Goal: Information Seeking & Learning: Find specific fact

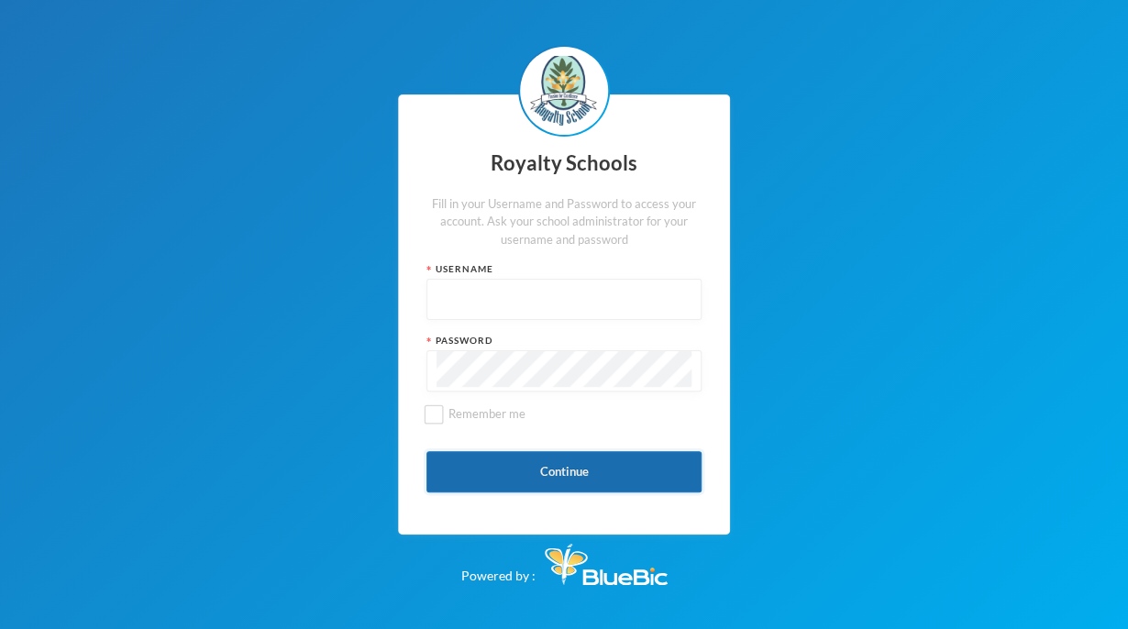
type input "admin"
click at [605, 466] on button "Continue" at bounding box center [564, 471] width 275 height 41
click at [939, 83] on div "Royalty Schools Fill in your Username and Password to access your account. Ask …" at bounding box center [564, 314] width 1128 height 629
click at [578, 460] on button "Continue" at bounding box center [564, 471] width 275 height 41
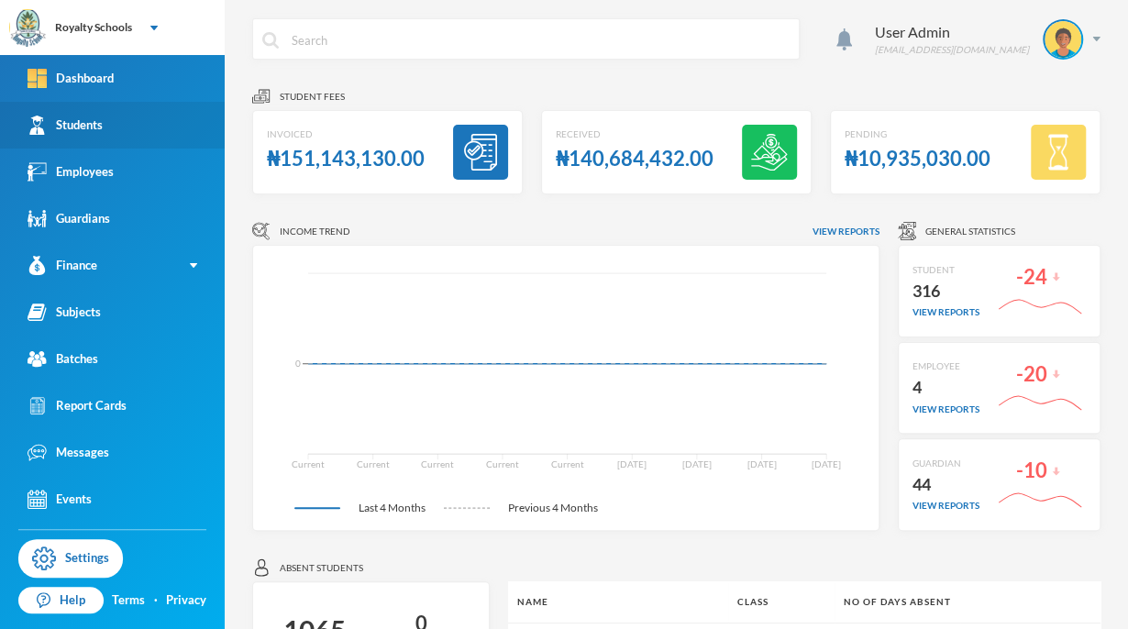
click at [101, 126] on div "Students" at bounding box center [65, 125] width 75 height 19
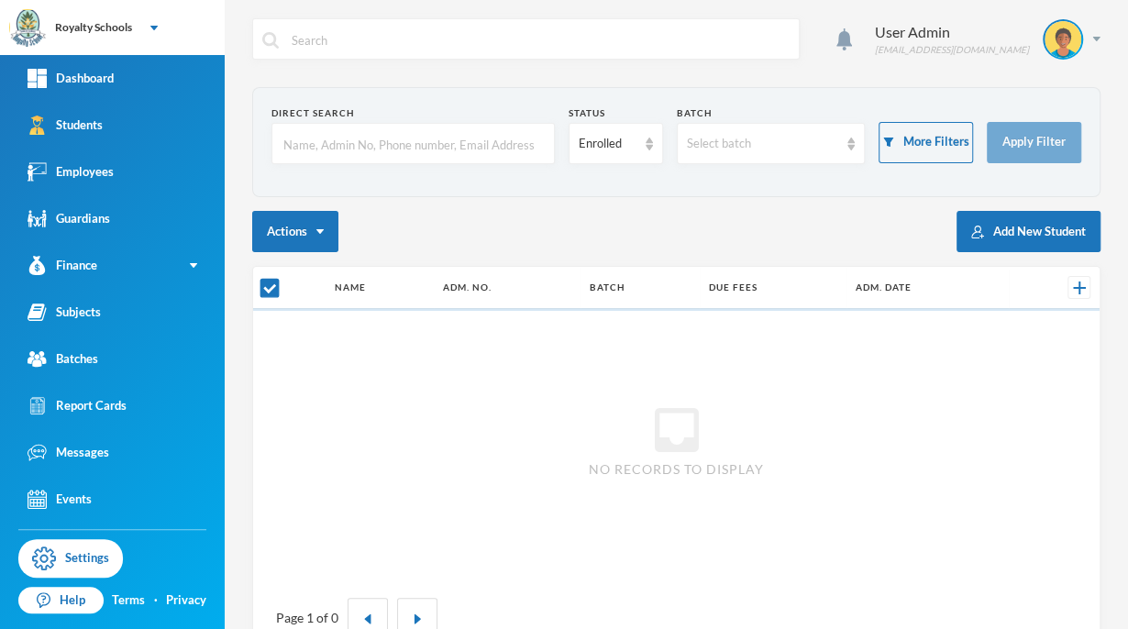
click at [435, 135] on input "text" at bounding box center [413, 144] width 263 height 41
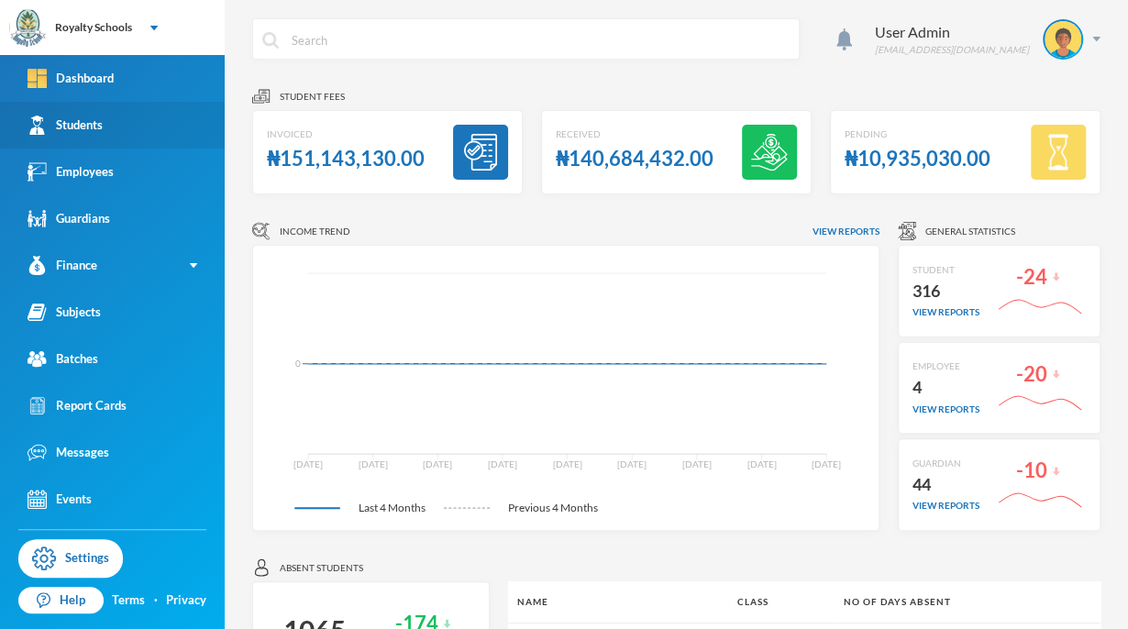
click at [187, 118] on link "Students" at bounding box center [112, 125] width 225 height 47
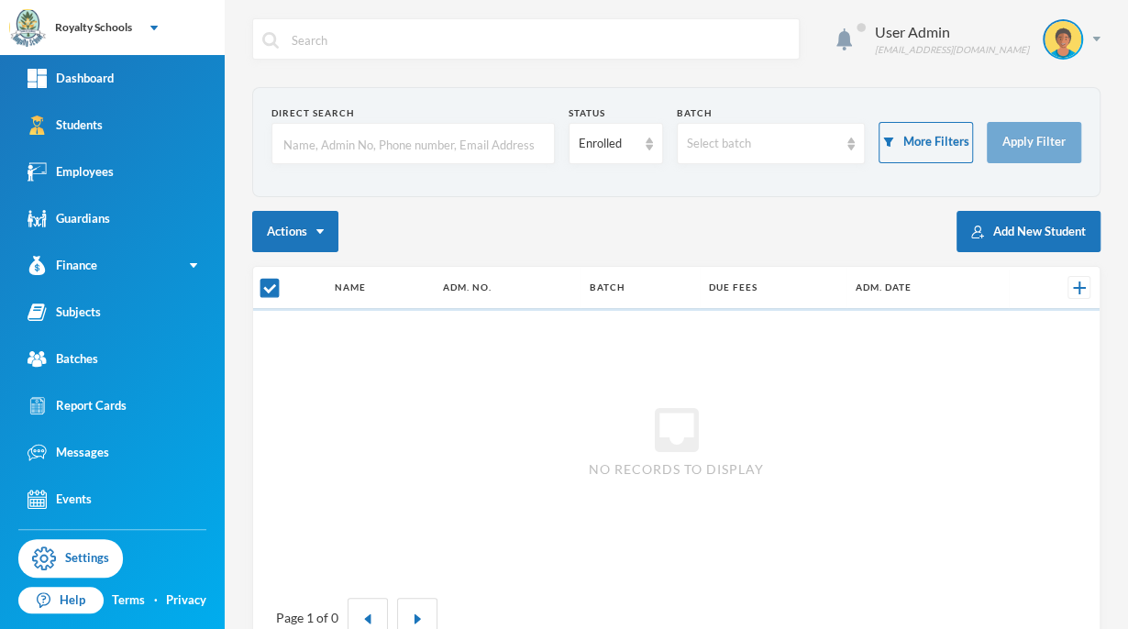
checkbox input "false"
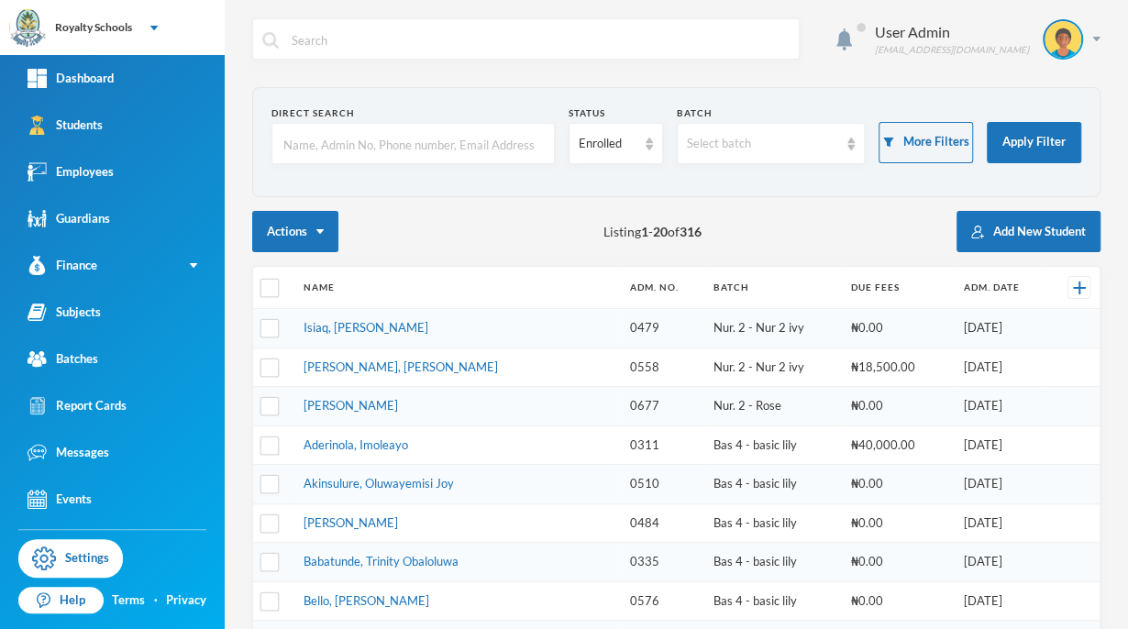
click at [334, 143] on input "text" at bounding box center [413, 144] width 263 height 41
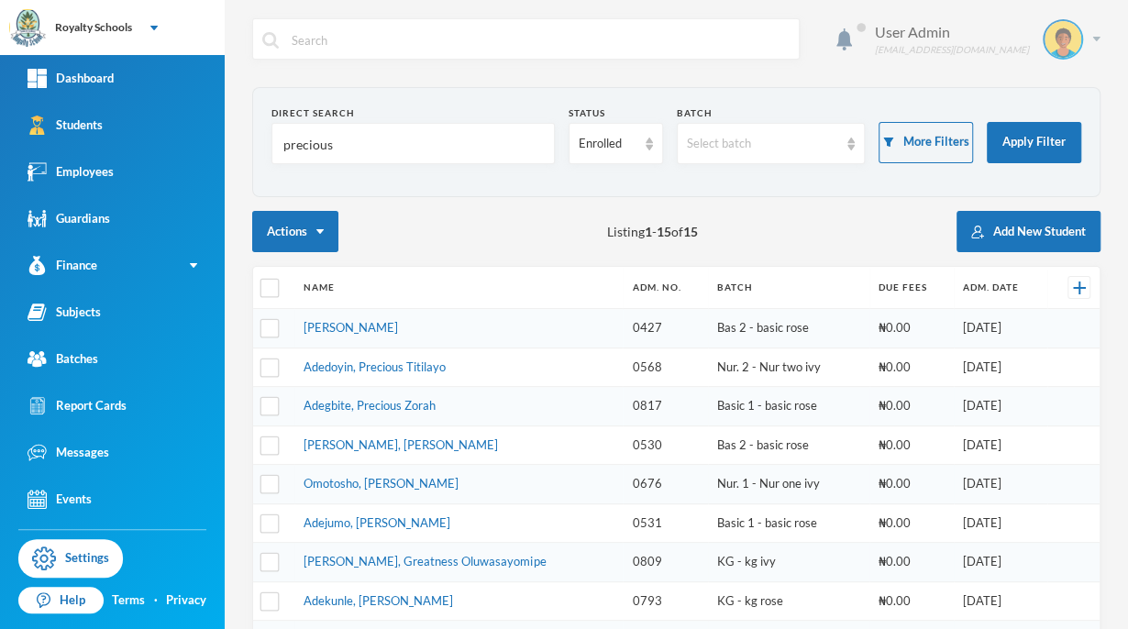
type input "precious"
click at [1045, 52] on img at bounding box center [1063, 39] width 37 height 37
click at [1076, 39] on div "User Admin [EMAIL_ADDRESS][DOMAIN_NAME]" at bounding box center [980, 39] width 239 height 40
click at [1076, 41] on div "User Admin [EMAIL_ADDRESS][DOMAIN_NAME]" at bounding box center [980, 39] width 239 height 40
click at [1033, 143] on button "Logout" at bounding box center [1035, 134] width 83 height 28
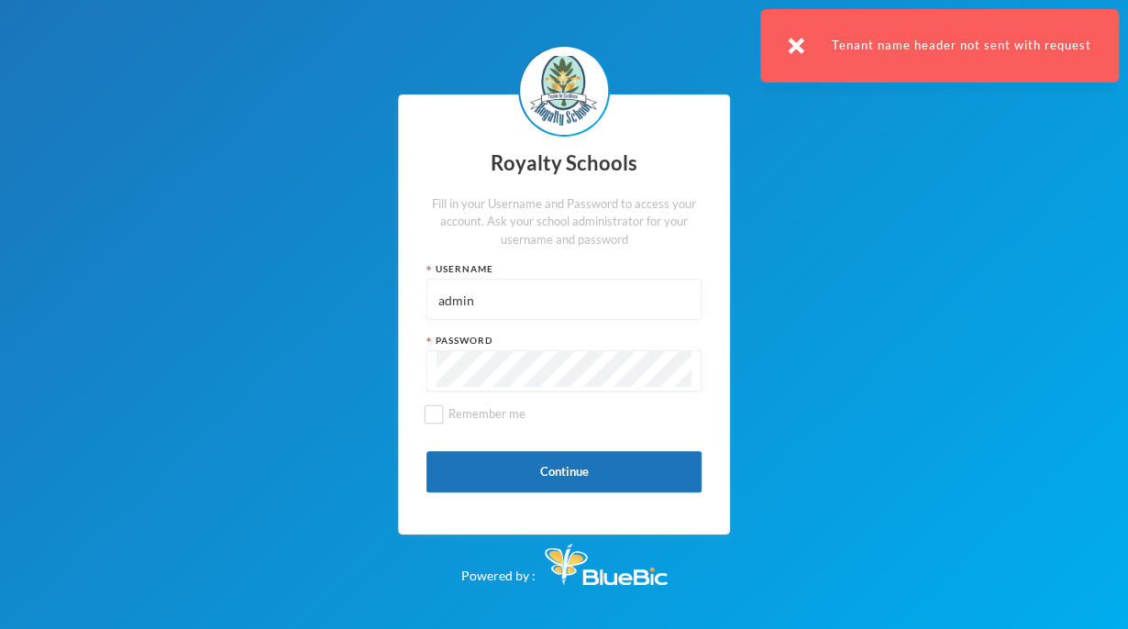
click at [566, 303] on input "admin" at bounding box center [564, 300] width 255 height 41
type input "a"
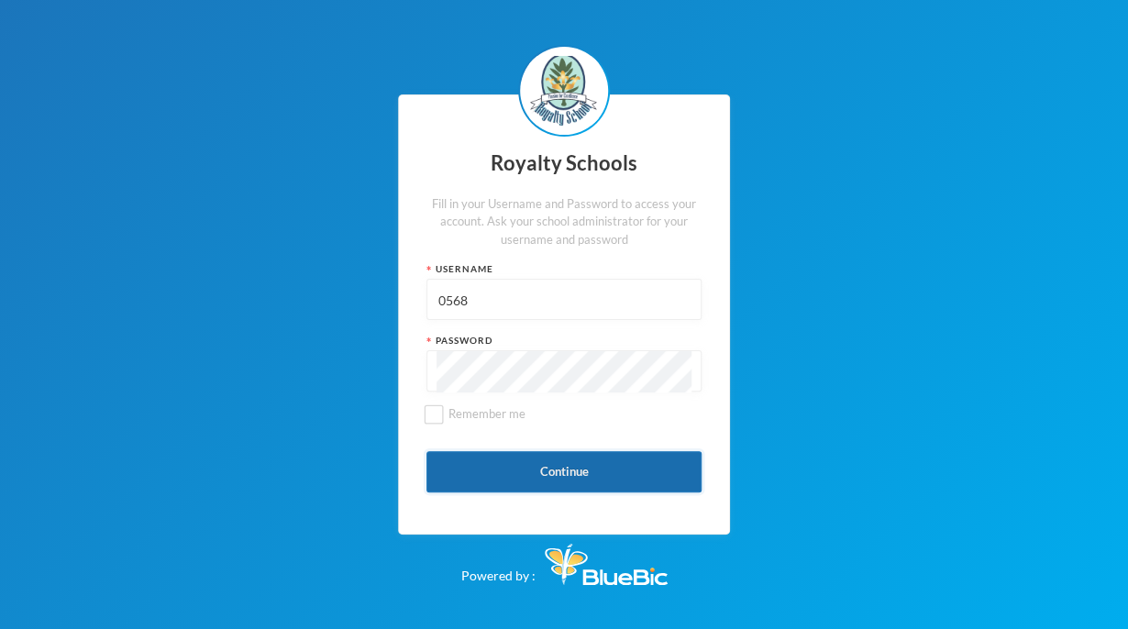
click at [574, 472] on button "Continue" at bounding box center [564, 471] width 275 height 41
click at [495, 294] on input "0568" at bounding box center [564, 300] width 255 height 41
type input "0"
click at [613, 467] on button "Continue" at bounding box center [564, 471] width 275 height 41
click at [626, 305] on input "0568" at bounding box center [564, 300] width 255 height 41
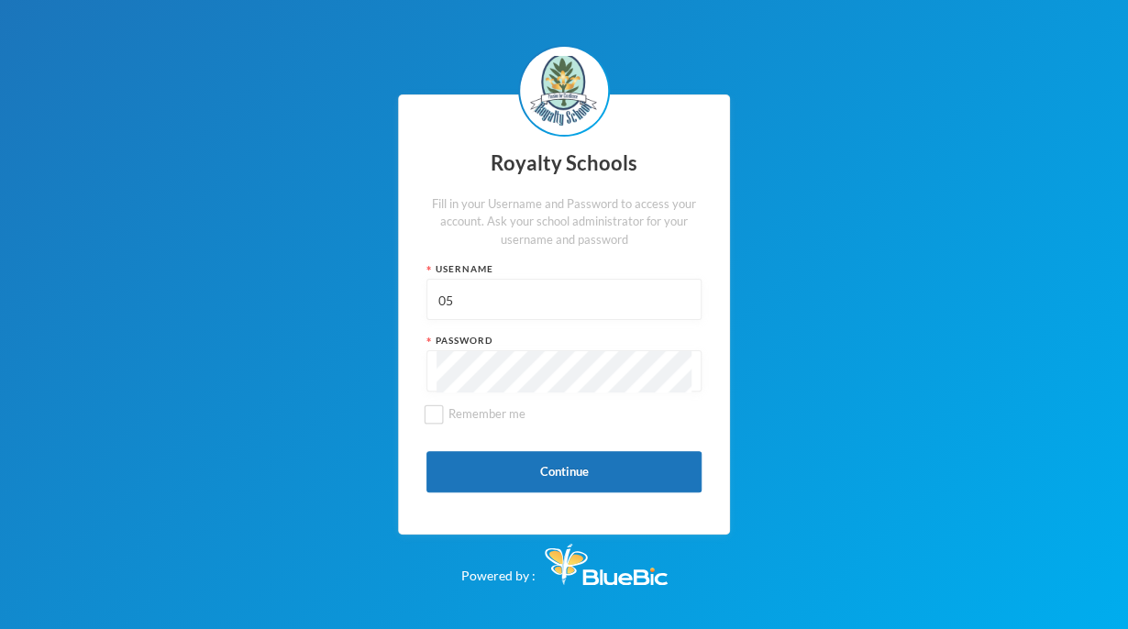
type input "0"
type input "admin"
click at [604, 482] on button "Continue" at bounding box center [564, 471] width 275 height 41
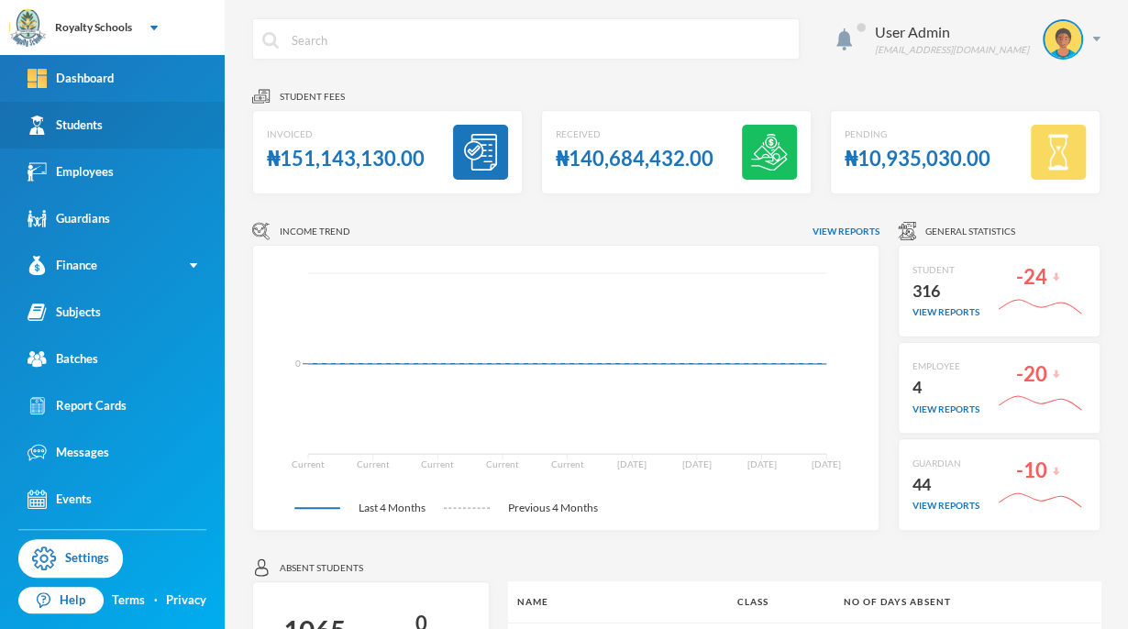
click at [159, 122] on link "Students" at bounding box center [112, 125] width 225 height 47
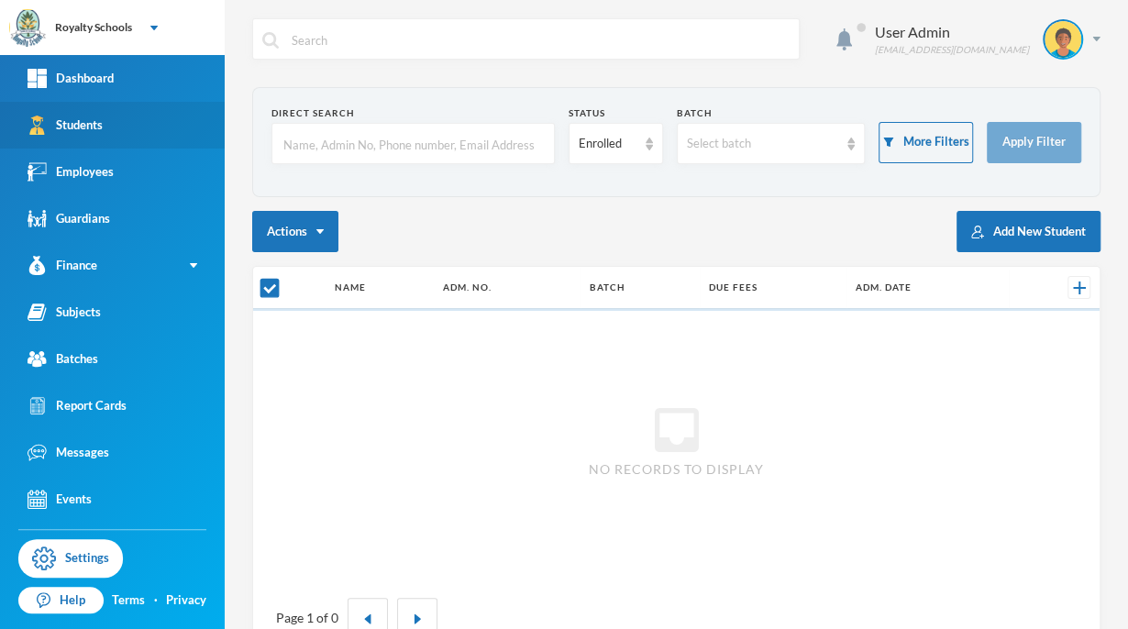
checkbox input "false"
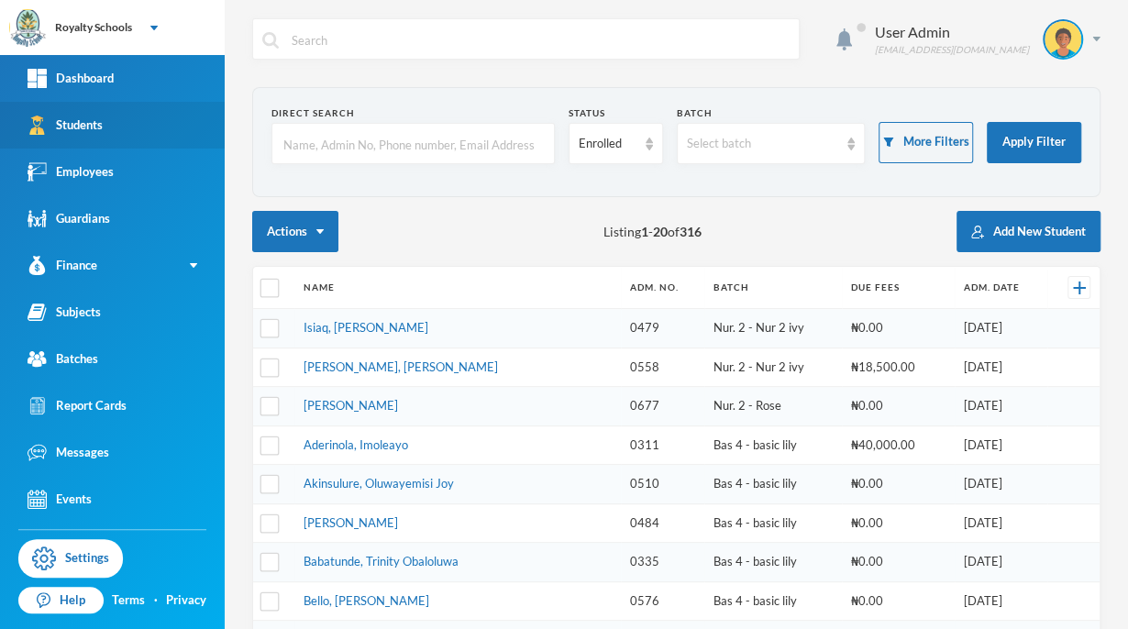
click at [140, 137] on link "Students" at bounding box center [112, 125] width 225 height 47
click at [316, 155] on input "text" at bounding box center [413, 144] width 263 height 41
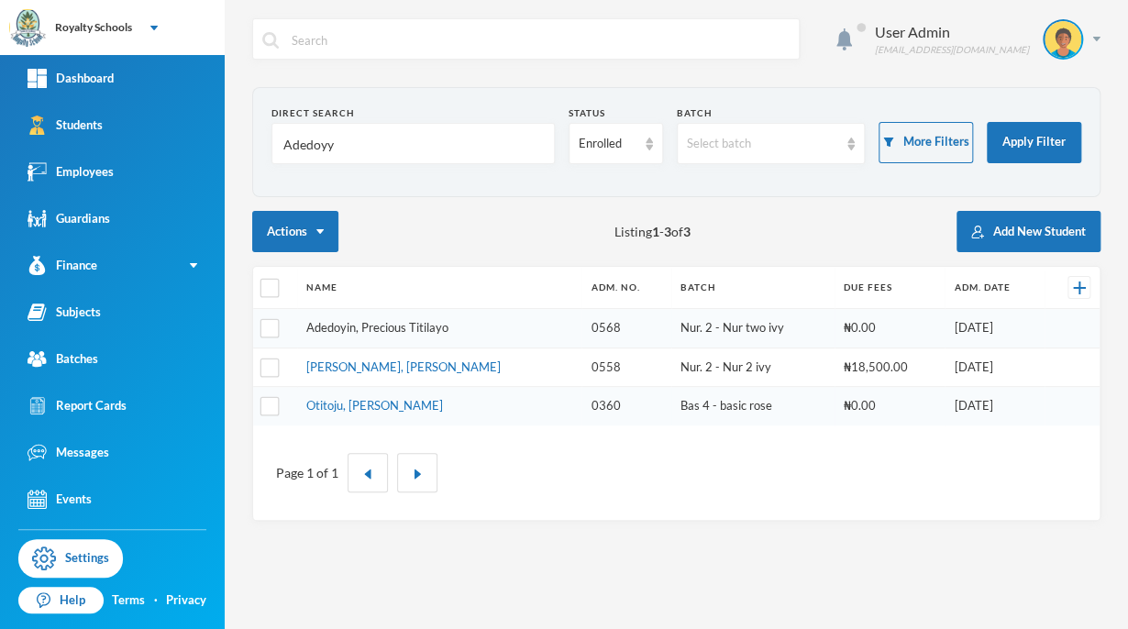
type input "Adedoyy"
click at [360, 326] on link "Adedoyin, Precious Titilayo" at bounding box center [377, 327] width 142 height 15
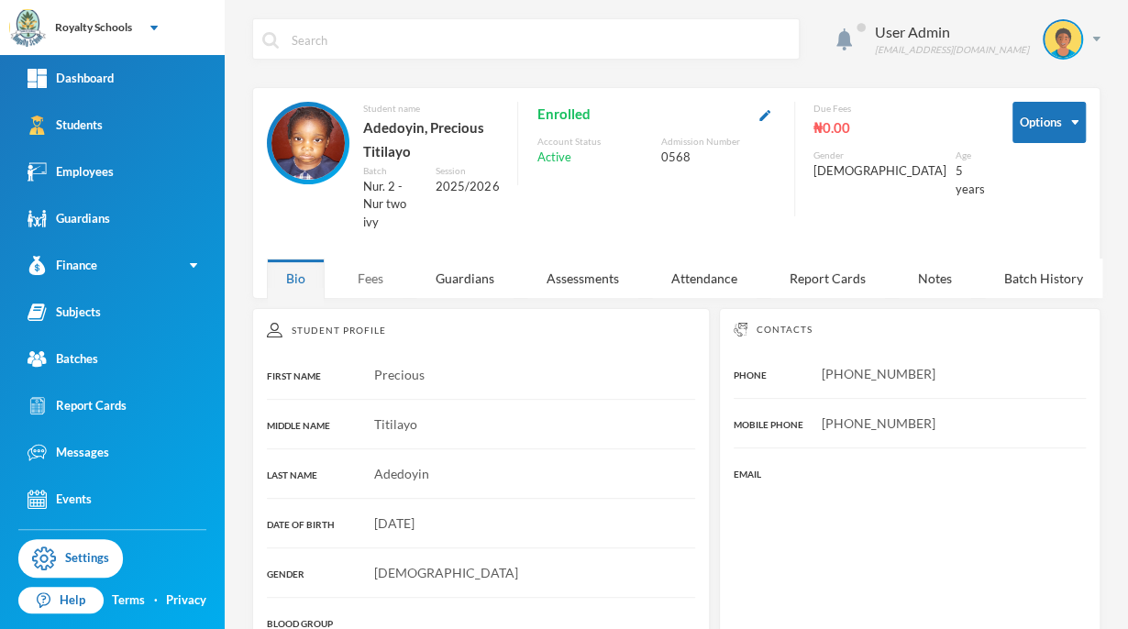
click at [378, 265] on div "Fees" at bounding box center [370, 278] width 64 height 39
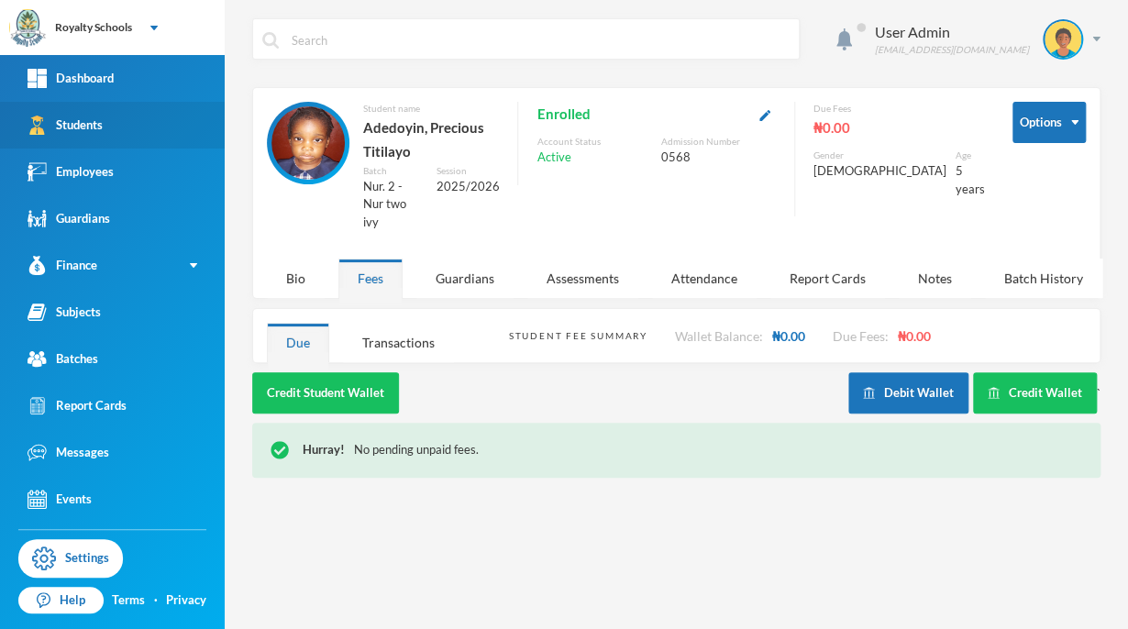
click at [132, 115] on link "Students" at bounding box center [112, 125] width 225 height 47
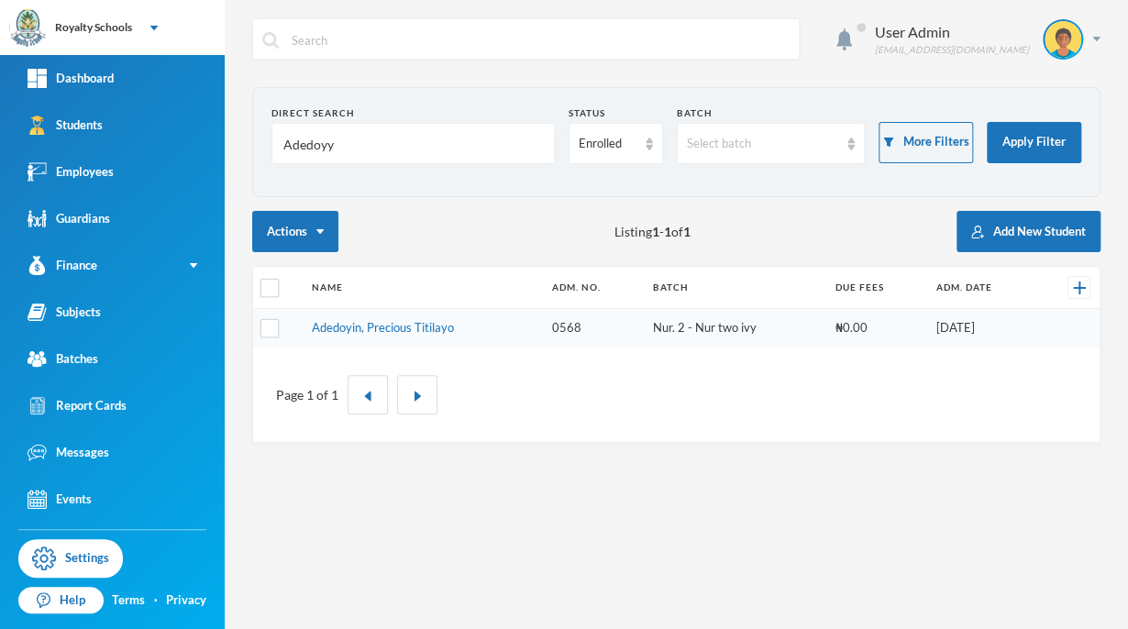
click at [429, 143] on input "Adedoyy" at bounding box center [413, 144] width 263 height 41
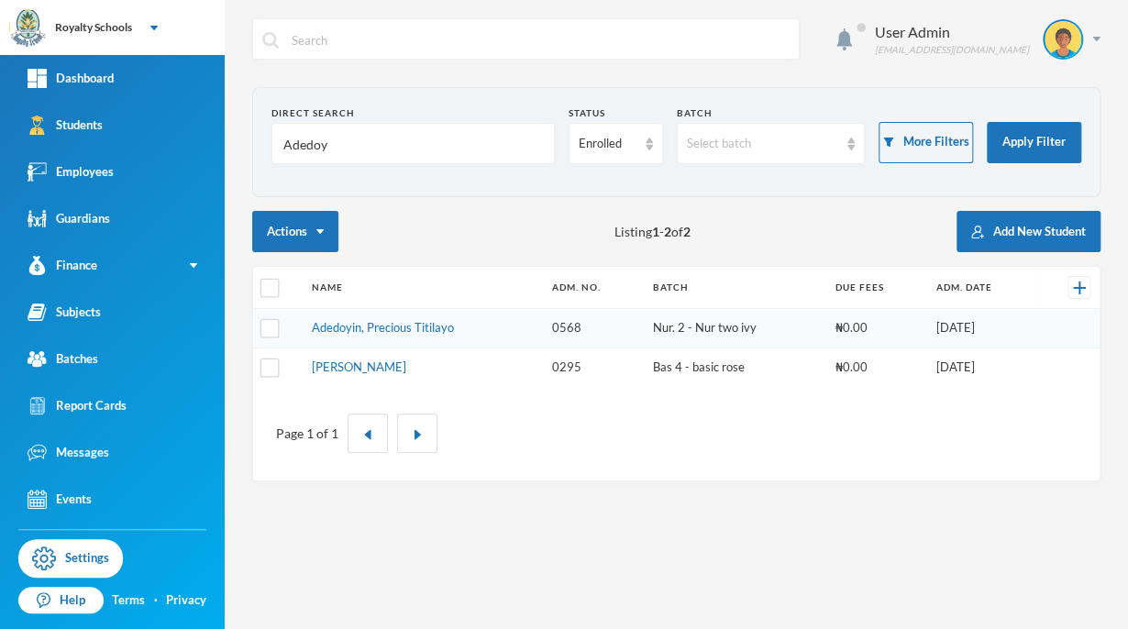
type input "Adedoy"
